Goal: Check status: Check status

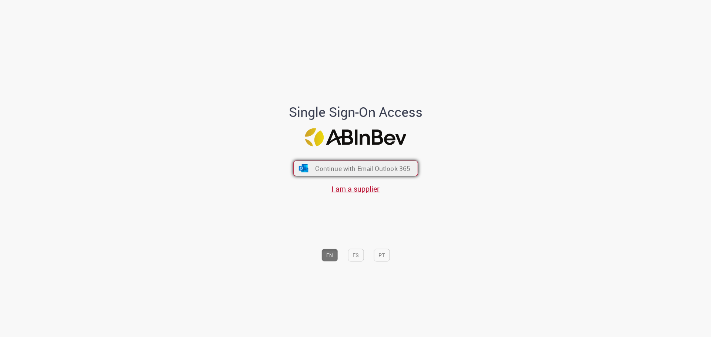
click at [329, 171] on span "Continue with Email Outlook 365" at bounding box center [362, 168] width 95 height 9
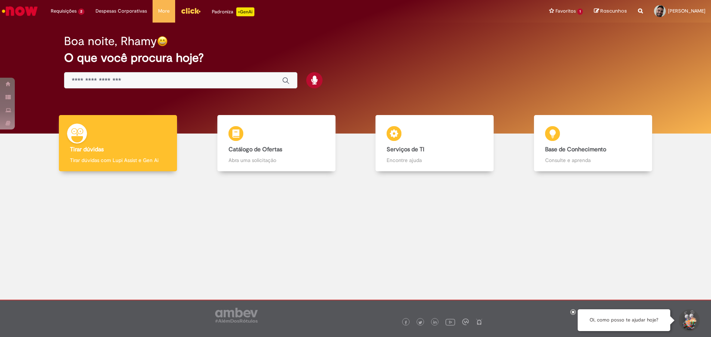
click at [186, 81] on input "Basta digitar aqui" at bounding box center [173, 81] width 203 height 9
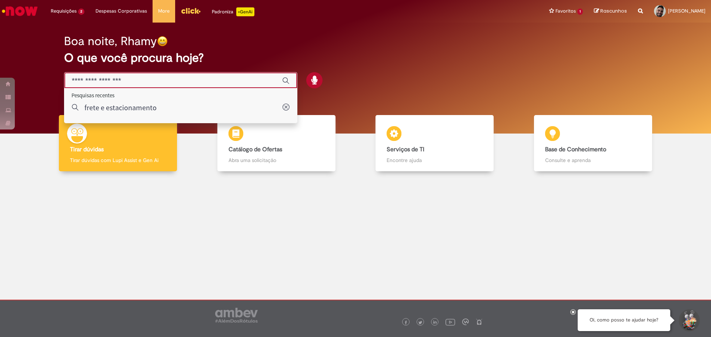
click at [130, 82] on input "Basta digitar aqui" at bounding box center [173, 81] width 203 height 9
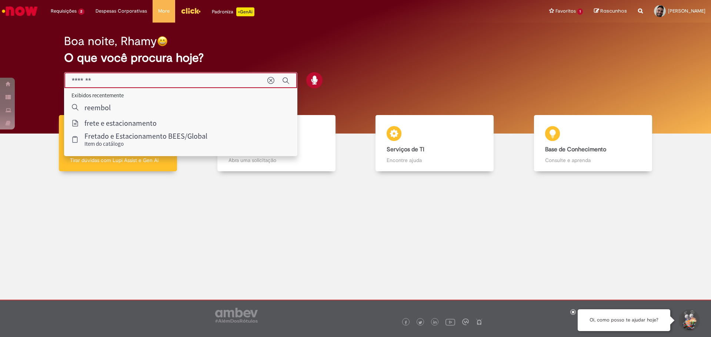
type input "********"
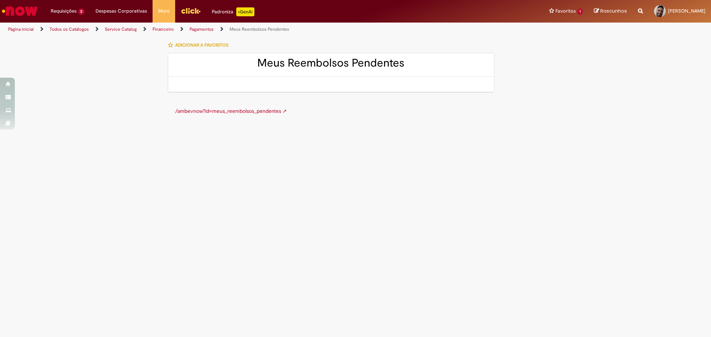
click at [206, 30] on link "Pagamentos" at bounding box center [202, 29] width 24 height 6
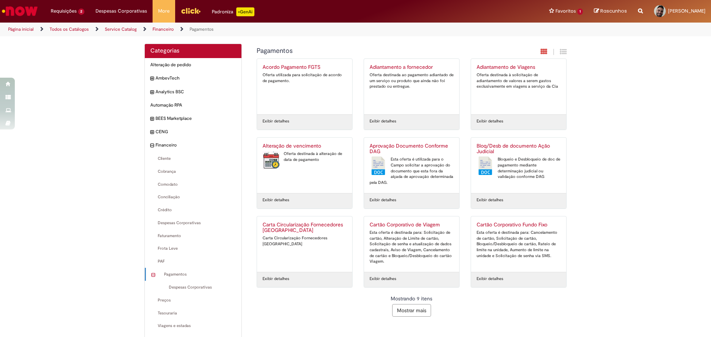
click at [24, 27] on link "Página inicial" at bounding box center [21, 29] width 26 height 6
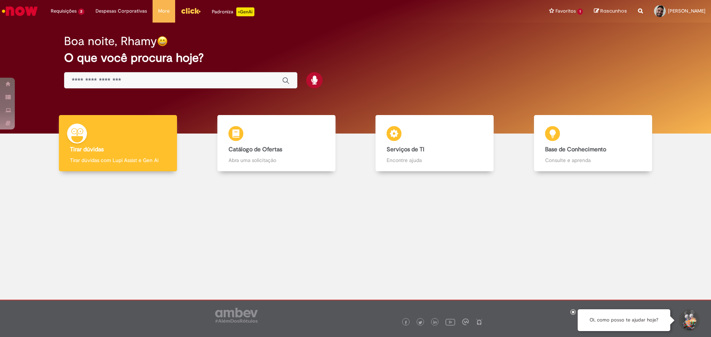
click at [102, 74] on div "Global" at bounding box center [180, 80] width 233 height 17
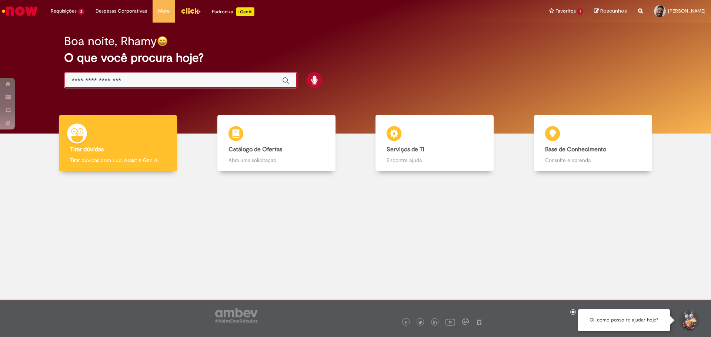
click at [104, 78] on input "Basta digitar aqui" at bounding box center [173, 81] width 203 height 9
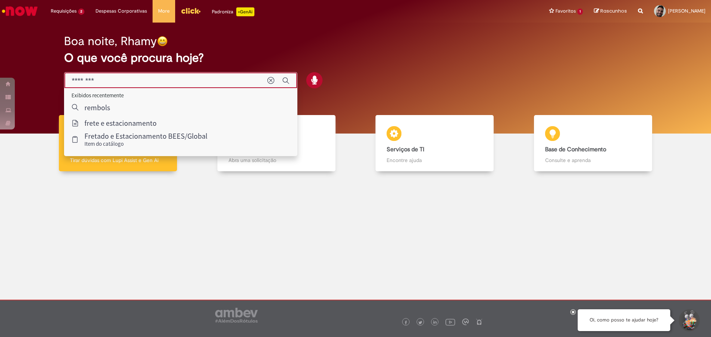
type input "*********"
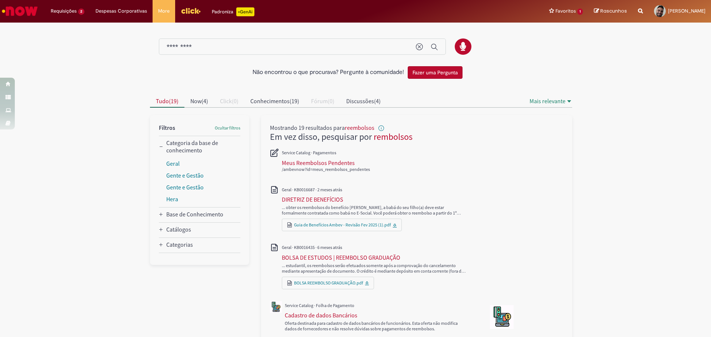
click at [184, 9] on img "Menu Cabeçalho" at bounding box center [191, 10] width 20 height 11
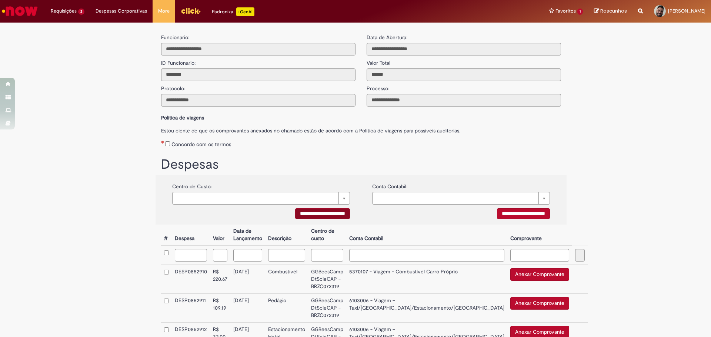
scroll to position [74, 0]
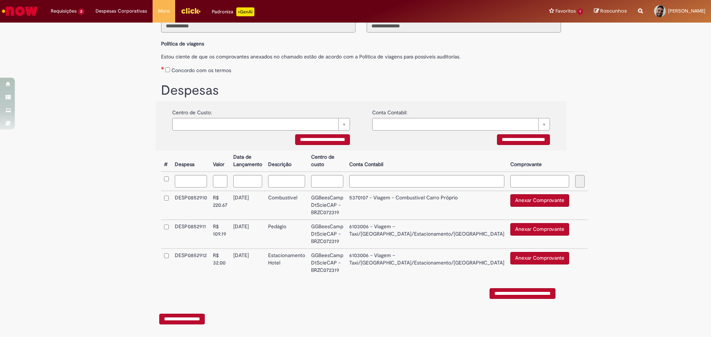
click at [510, 200] on button "Anexar Comprovante" at bounding box center [539, 200] width 59 height 13
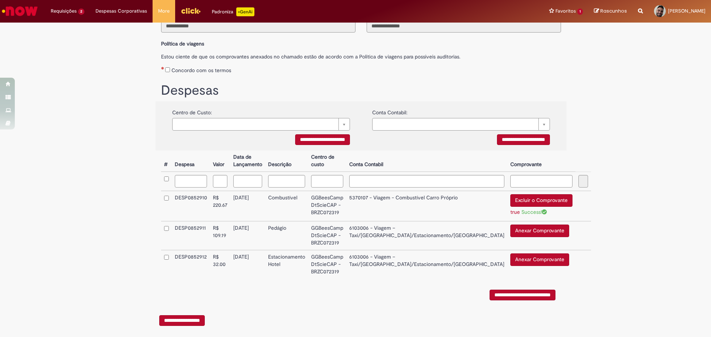
click at [510, 258] on button "Anexar Comprovante" at bounding box center [539, 260] width 59 height 13
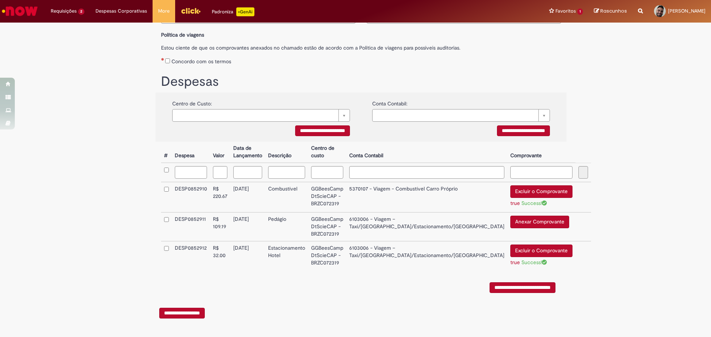
scroll to position [86, 0]
click at [667, 171] on div "**********" at bounding box center [355, 140] width 711 height 394
drag, startPoint x: 661, startPoint y: 106, endPoint x: 642, endPoint y: 110, distance: 18.9
click at [661, 106] on div "**********" at bounding box center [355, 140] width 711 height 394
click at [678, 155] on div "**********" at bounding box center [355, 140] width 711 height 394
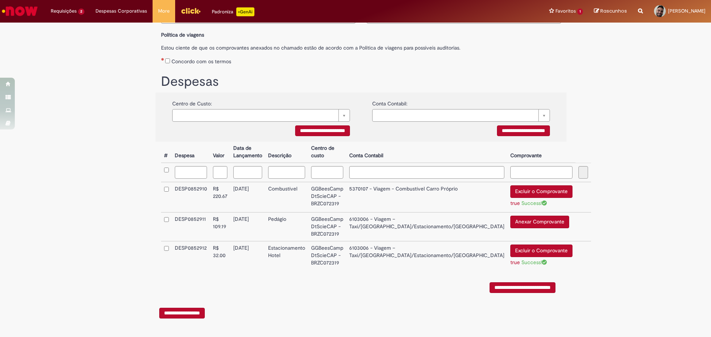
click at [510, 220] on button "Anexar Comprovante" at bounding box center [539, 222] width 59 height 13
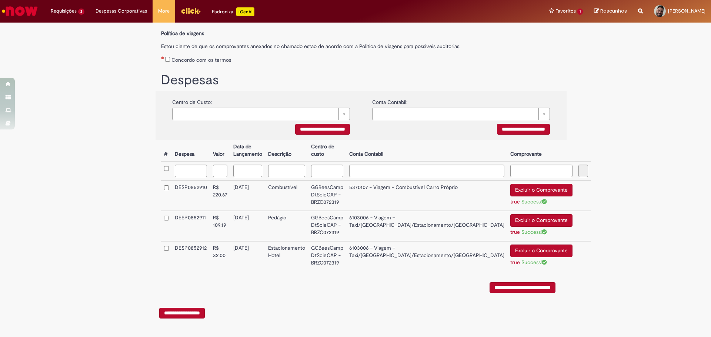
scroll to position [88, 0]
click at [528, 291] on input "**********" at bounding box center [523, 288] width 66 height 11
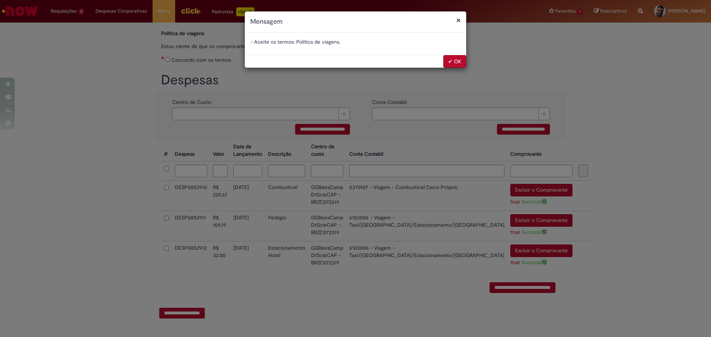
click at [451, 61] on button "✔ OK" at bounding box center [454, 61] width 23 height 13
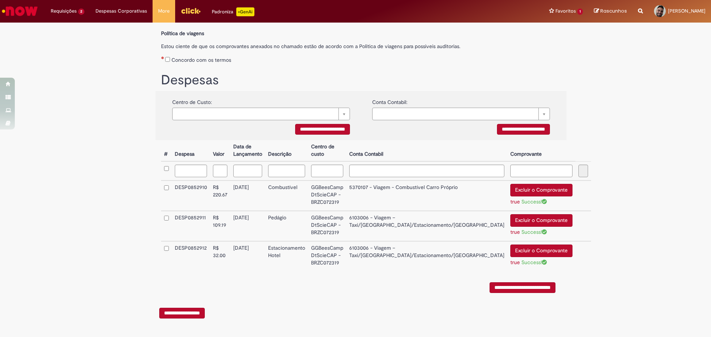
click at [164, 164] on td at bounding box center [166, 170] width 11 height 19
click at [514, 284] on input "**********" at bounding box center [523, 288] width 66 height 11
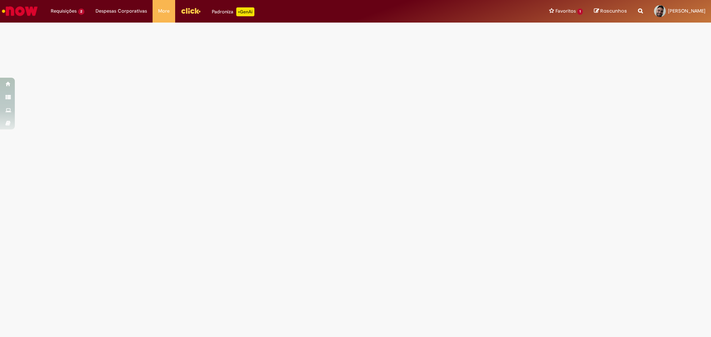
scroll to position [0, 0]
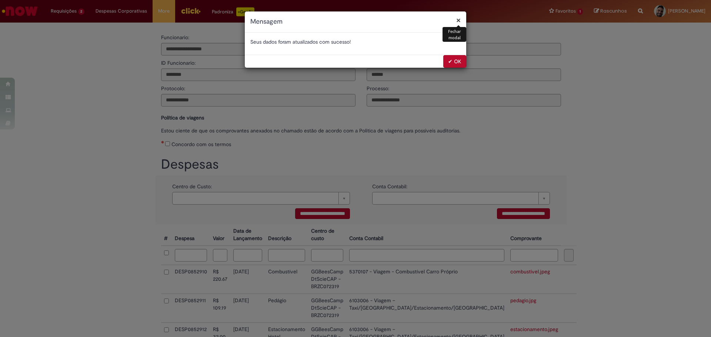
click at [452, 62] on button "✔ OK" at bounding box center [454, 61] width 23 height 13
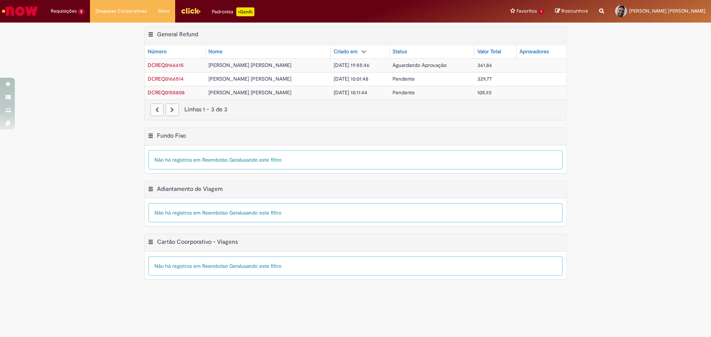
click at [176, 78] on span "DCREQ0166514" at bounding box center [166, 79] width 36 height 7
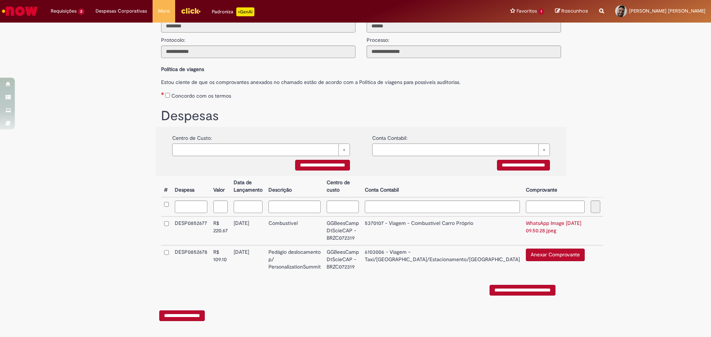
scroll to position [54, 0]
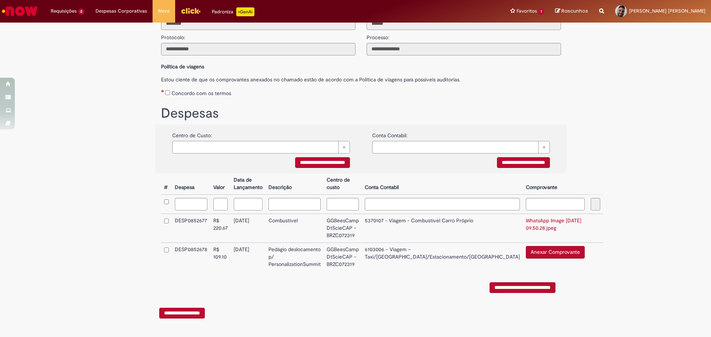
click at [191, 312] on input "**********" at bounding box center [182, 313] width 46 height 11
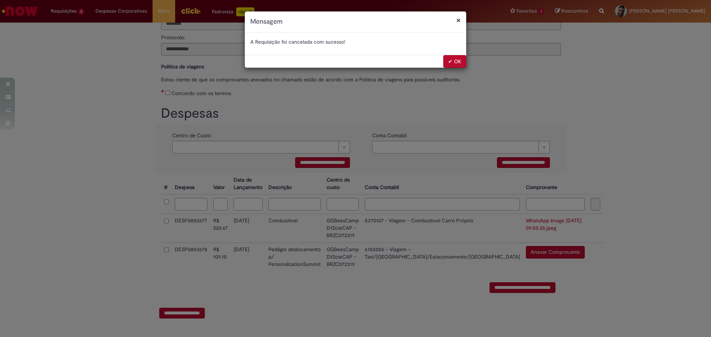
click at [455, 61] on button "✔ OK" at bounding box center [454, 61] width 23 height 13
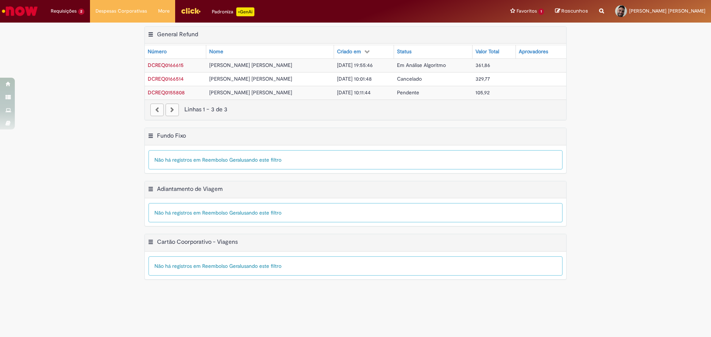
click at [176, 94] on span "DCREQ0155808" at bounding box center [166, 92] width 37 height 7
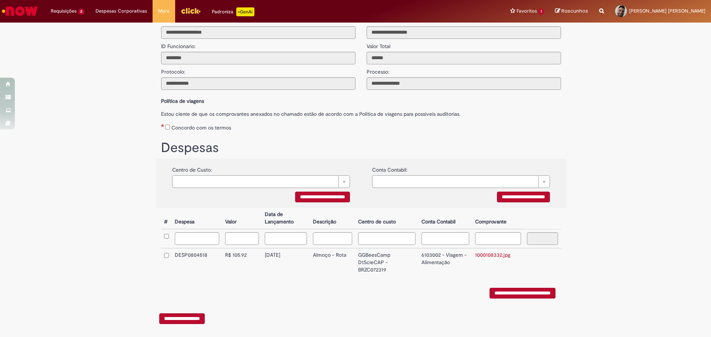
scroll to position [26, 0]
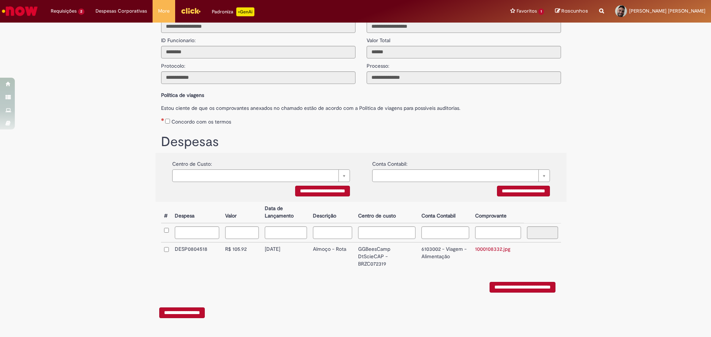
click at [501, 285] on input "**********" at bounding box center [523, 287] width 66 height 11
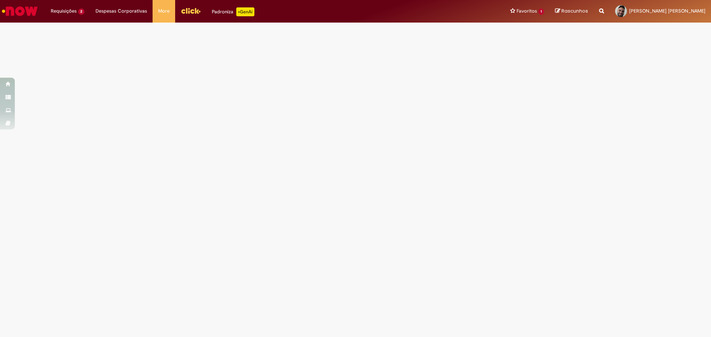
scroll to position [0, 0]
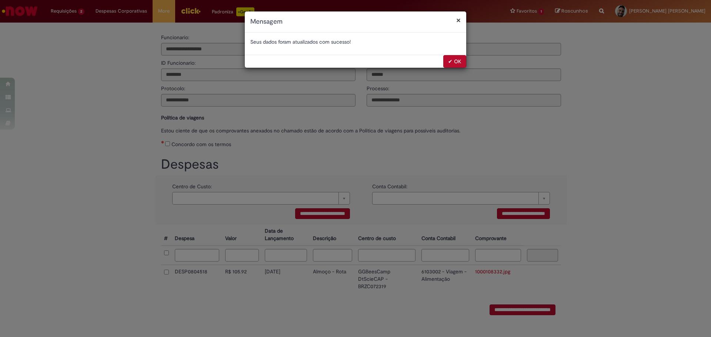
click at [451, 60] on button "✔ OK" at bounding box center [454, 61] width 23 height 13
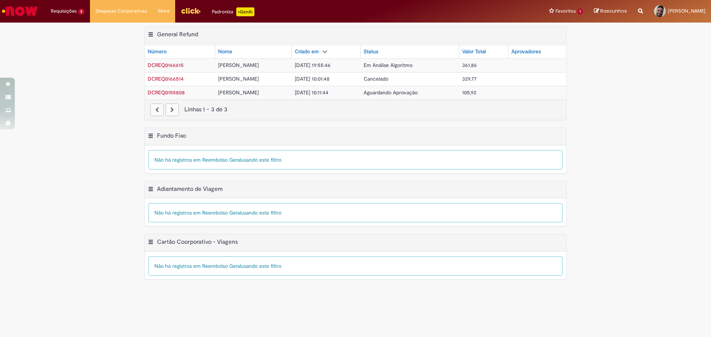
click at [177, 92] on span "DCREQ0155808" at bounding box center [166, 92] width 37 height 7
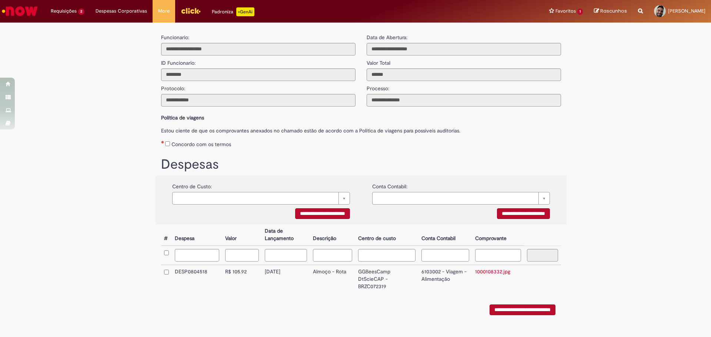
drag, startPoint x: 103, startPoint y: 100, endPoint x: 113, endPoint y: 94, distance: 10.8
click at [103, 100] on div "**********" at bounding box center [355, 187] width 711 height 323
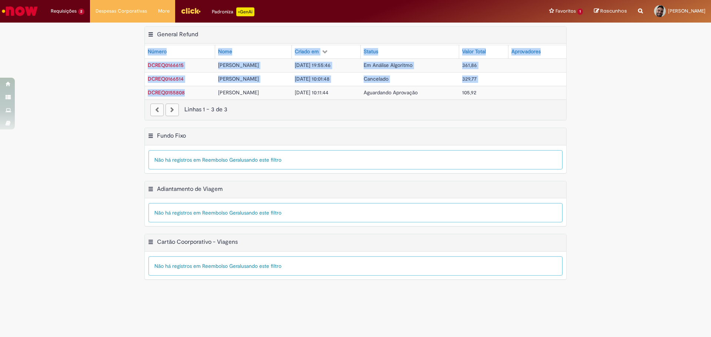
drag, startPoint x: 144, startPoint y: 92, endPoint x: 192, endPoint y: 93, distance: 48.2
click at [191, 93] on div "Exportar como PDF Exportar como Excel Exportar como CSV General Refund Tabela -…" at bounding box center [355, 77] width 433 height 102
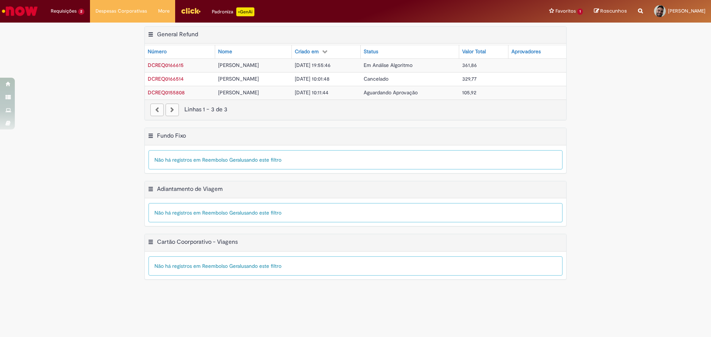
click at [187, 102] on nav "Linhas 1 − 3 de 3" at bounding box center [355, 110] width 421 height 20
drag, startPoint x: 190, startPoint y: 90, endPoint x: 148, endPoint y: 95, distance: 42.9
click at [148, 95] on td "DCREQ0155808" at bounding box center [180, 93] width 70 height 14
copy span "DCREQ0155808"
click at [192, 67] on td "DCREQ0166615" at bounding box center [180, 66] width 70 height 14
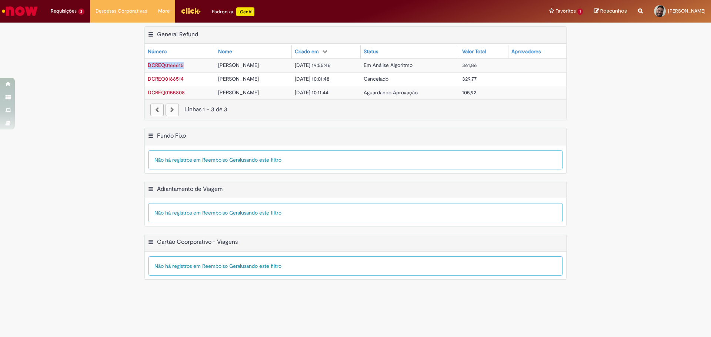
drag, startPoint x: 196, startPoint y: 66, endPoint x: 148, endPoint y: 68, distance: 47.1
click at [148, 68] on td "DCREQ0166615" at bounding box center [180, 66] width 70 height 14
copy span "DCREQ0166615"
click at [161, 92] on span "DCREQ0155808" at bounding box center [166, 92] width 37 height 7
click at [180, 93] on span "DCREQ0155808" at bounding box center [166, 92] width 37 height 7
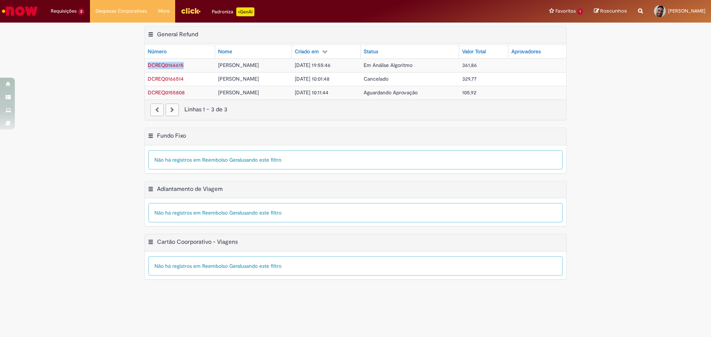
click at [180, 93] on span "DCREQ0155808" at bounding box center [166, 92] width 37 height 7
click at [117, 104] on div "Exportar como PDF Exportar como Excel Exportar como CSV General Refund Tabela -…" at bounding box center [355, 77] width 711 height 102
click at [178, 89] on td "DCREQ0155808" at bounding box center [180, 93] width 70 height 14
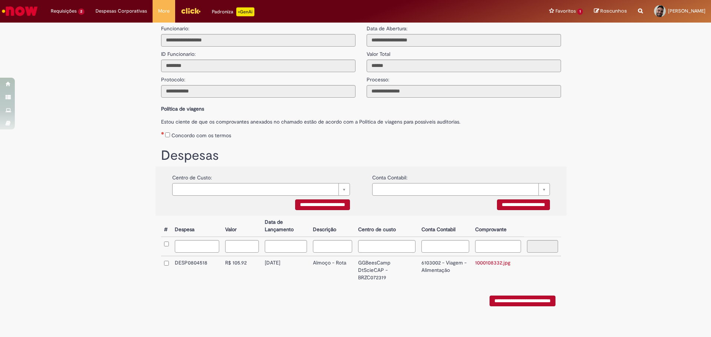
scroll to position [14, 0]
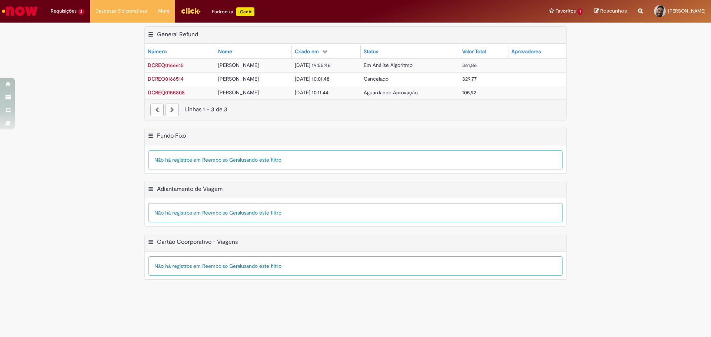
click at [169, 63] on span "DCREQ0166615" at bounding box center [166, 65] width 36 height 7
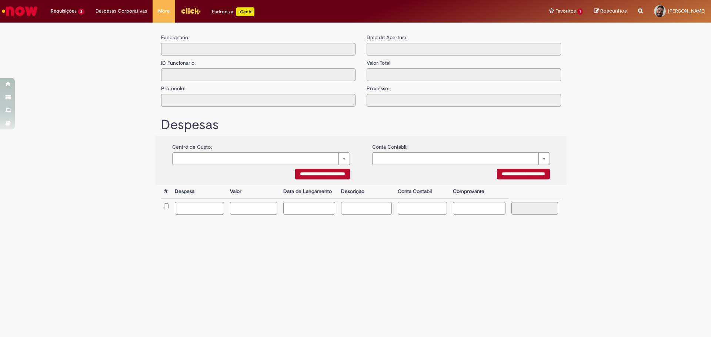
type input "**********"
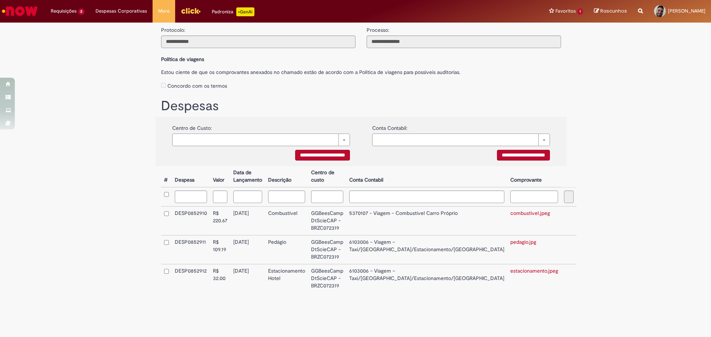
scroll to position [60, 0]
